Goal: Feedback & Contribution: Contribute content

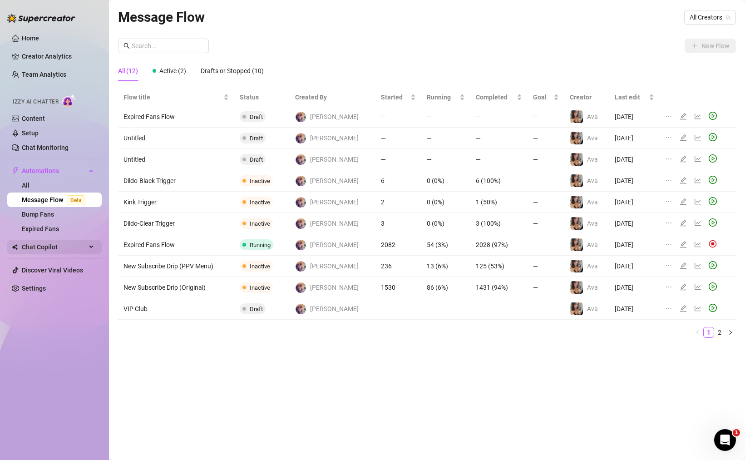
click at [42, 250] on span "Chat Copilot" at bounding box center [54, 247] width 64 height 15
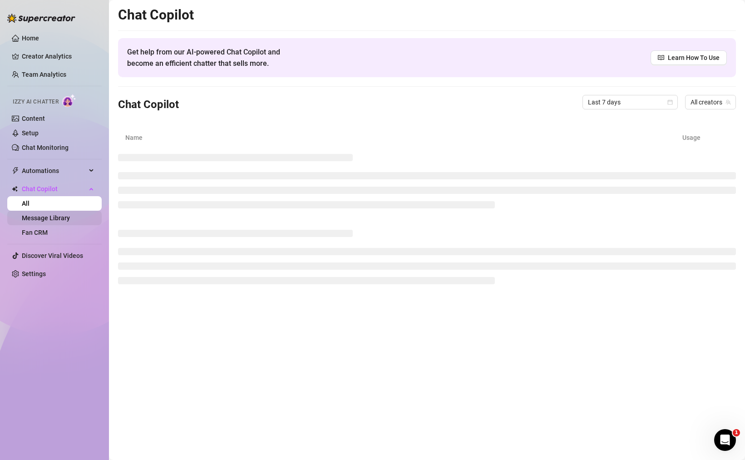
click at [47, 214] on link "Message Library" at bounding box center [46, 217] width 48 height 7
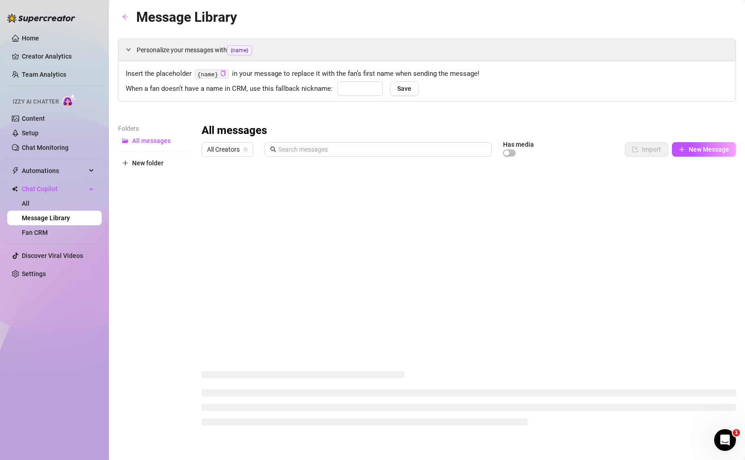
type input "love"
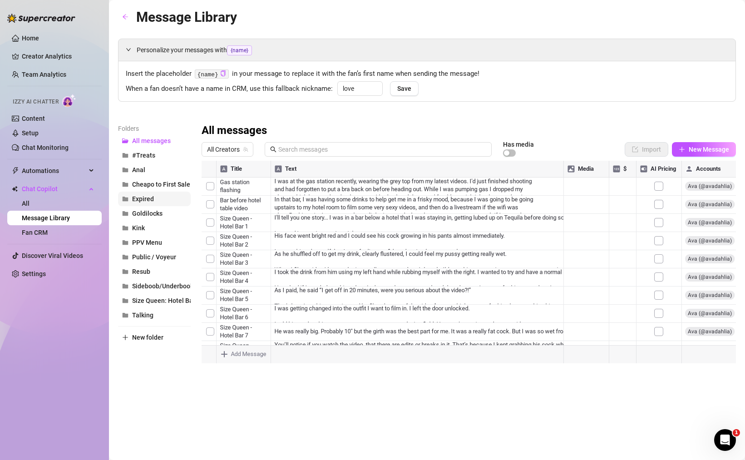
click at [143, 197] on span "Expired" at bounding box center [143, 198] width 22 height 7
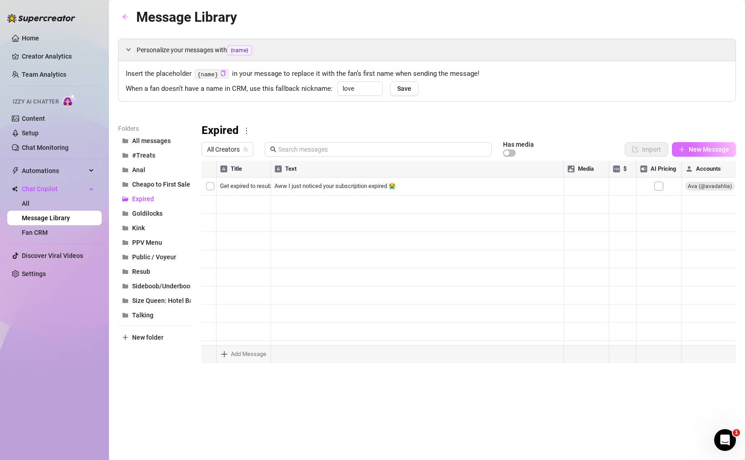
click at [710, 147] on span "New Message" at bounding box center [709, 149] width 40 height 7
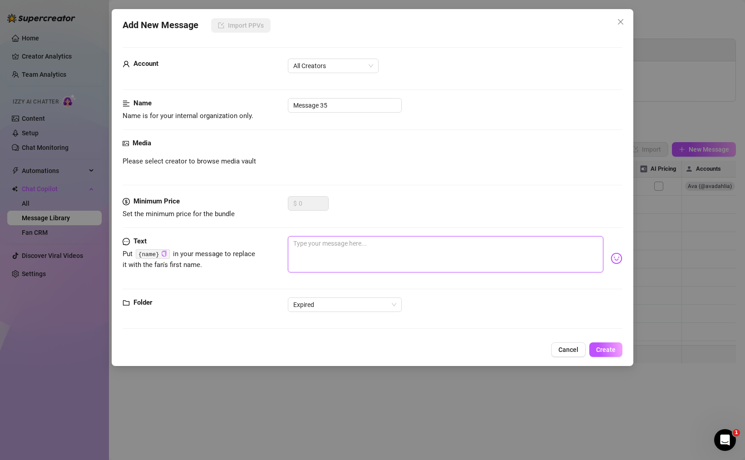
click at [319, 249] on textarea at bounding box center [446, 254] width 316 height 36
paste textarea "Aww I just noticed your subscription expired 😭 I'd love to keep chatting, but I…"
type textarea "Aww I just noticed your subscription expired 😭 I'd love to keep chatting, but I…"
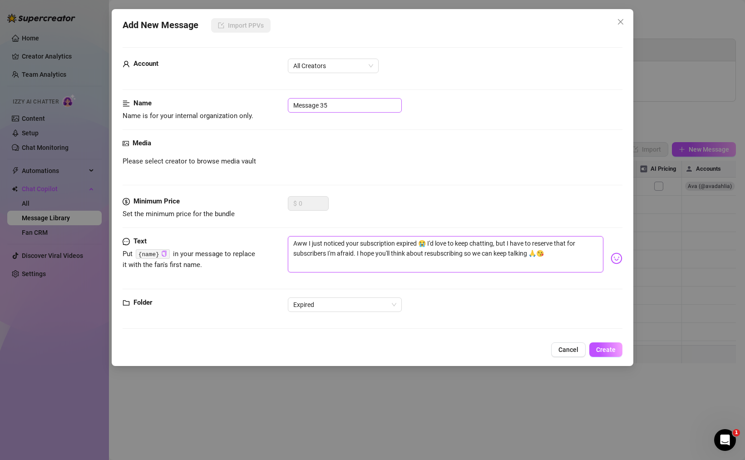
type textarea "Aww I just noticed your subscription expired 😭 I'd love to keep chatting, but I…"
click at [330, 105] on input "Message 35" at bounding box center [345, 105] width 114 height 15
type input "Long version"
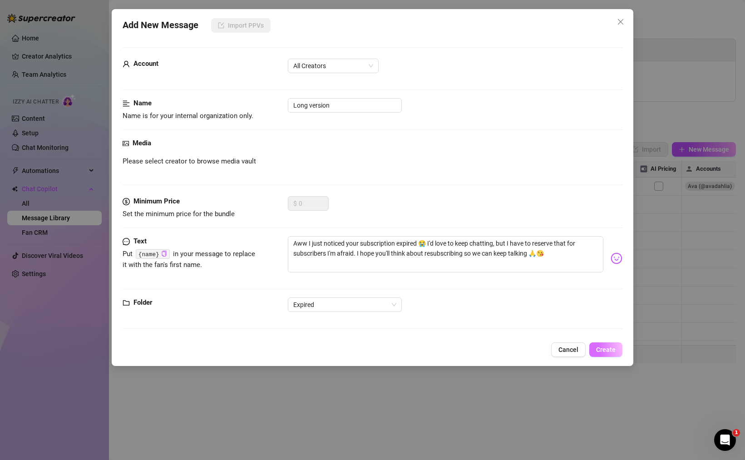
click at [612, 349] on span "Create" at bounding box center [606, 349] width 20 height 7
